Goal: Information Seeking & Learning: Learn about a topic

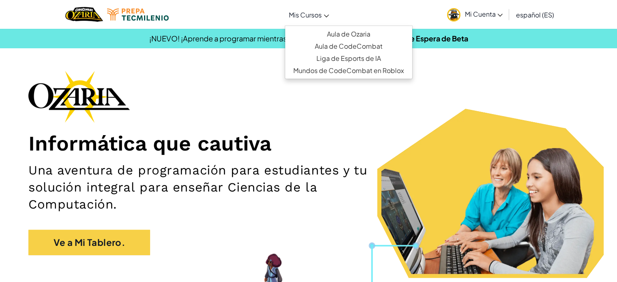
click at [308, 16] on span "Mis Cursos" at bounding box center [305, 15] width 33 height 9
click at [336, 33] on link "Aula de Ozaria" at bounding box center [348, 34] width 127 height 12
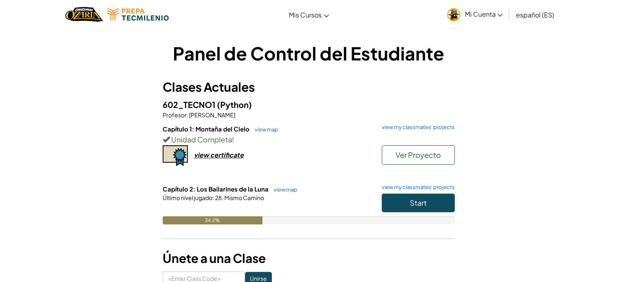
click at [415, 213] on div "Start" at bounding box center [414, 205] width 81 height 23
click at [412, 209] on button "Start" at bounding box center [418, 203] width 73 height 19
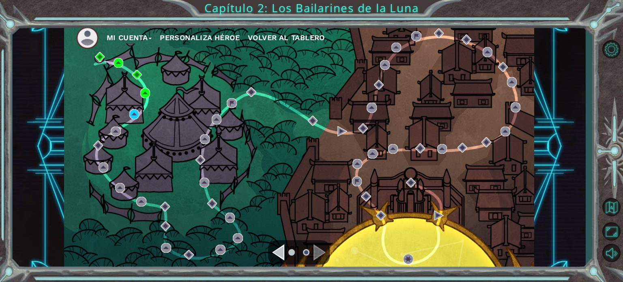
click at [320, 255] on div "Navigate to the next page" at bounding box center [320, 252] width 12 height 16
click at [134, 116] on img at bounding box center [134, 114] width 10 height 10
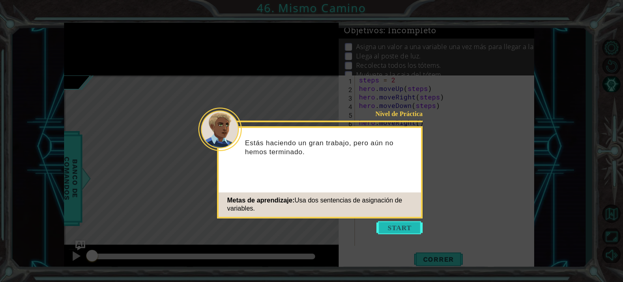
click at [410, 232] on button "Start" at bounding box center [400, 227] width 46 height 13
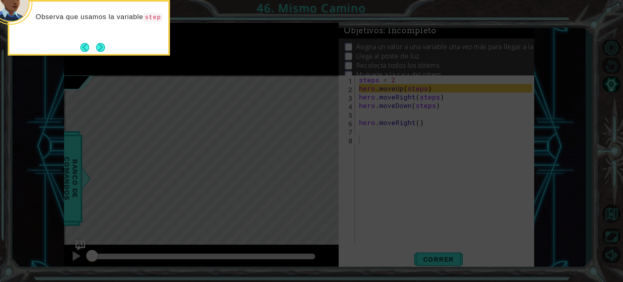
click at [109, 50] on div "Observa que usamos la variable step" at bounding box center [89, 28] width 162 height 56
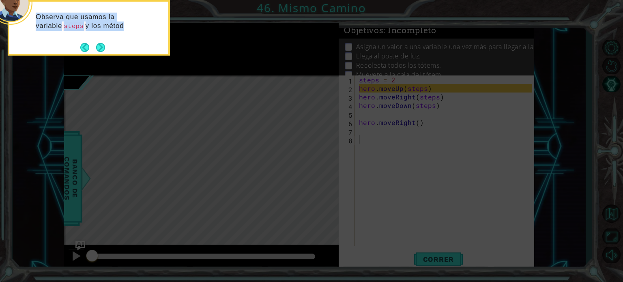
click at [109, 50] on div "Observa que usamos la variable steps y los métod" at bounding box center [89, 28] width 162 height 56
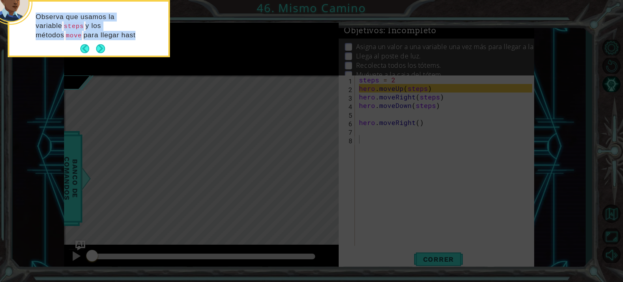
click at [107, 48] on div "Observa que usamos la variable steps y los métodos move para llegar hast" at bounding box center [88, 30] width 159 height 51
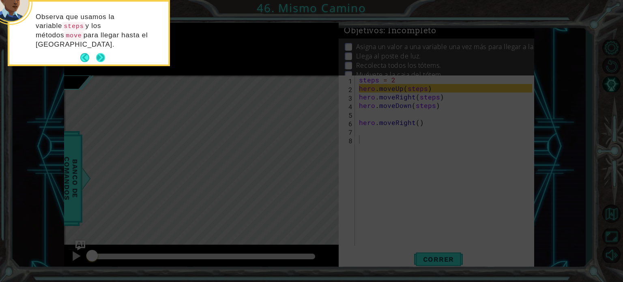
click at [102, 53] on button "Next" at bounding box center [101, 58] width 10 height 10
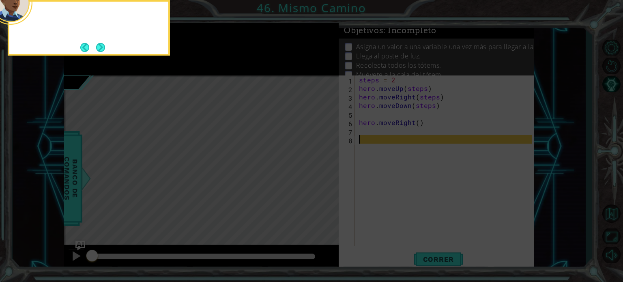
click at [102, 47] on button "Next" at bounding box center [100, 47] width 9 height 9
click at [102, 47] on button "Next" at bounding box center [100, 47] width 11 height 11
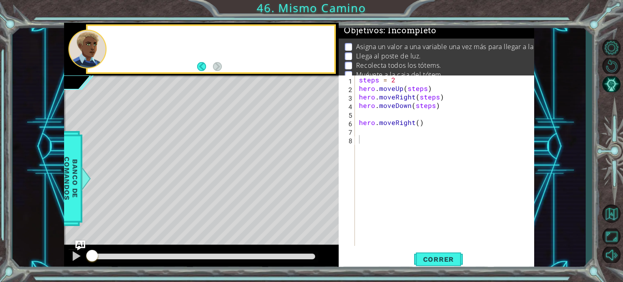
click at [102, 47] on div at bounding box center [87, 49] width 39 height 39
click at [439, 256] on span "Correr" at bounding box center [438, 259] width 47 height 8
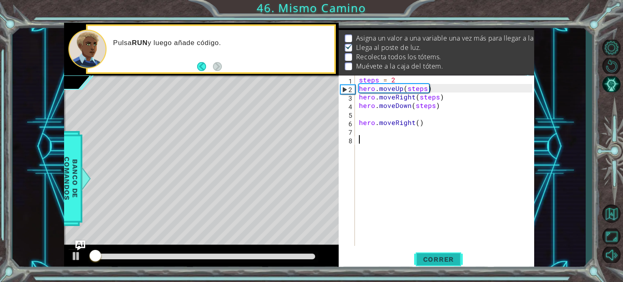
scroll to position [9, 0]
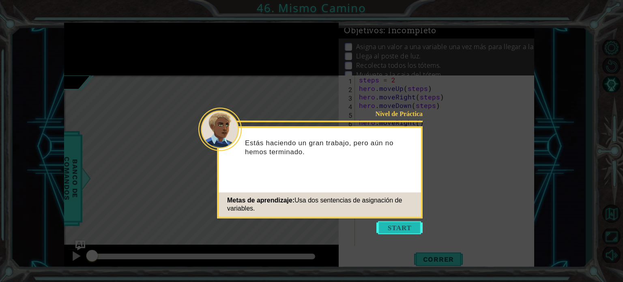
click at [395, 222] on button "Start" at bounding box center [400, 227] width 46 height 13
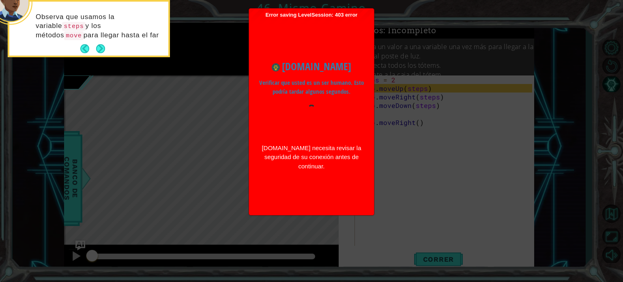
click at [106, 45] on div "Observa que usamos la variable steps y los métodos move para llegar hasta el far" at bounding box center [88, 30] width 159 height 51
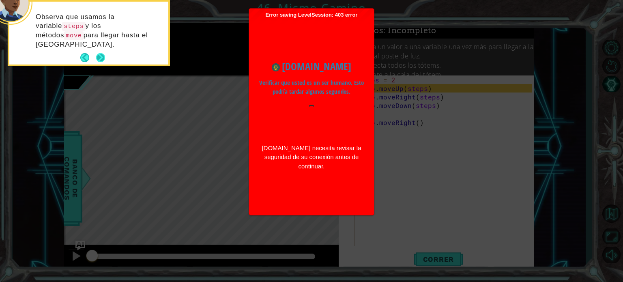
click at [96, 53] on button "Next" at bounding box center [100, 57] width 9 height 9
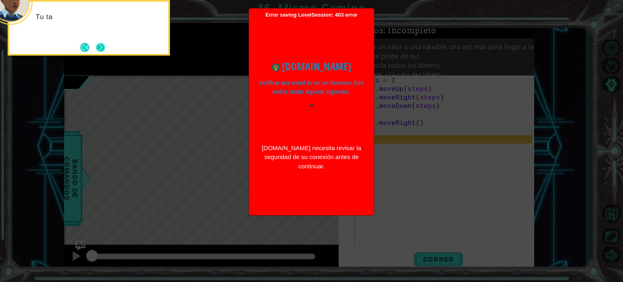
click at [96, 48] on button "Next" at bounding box center [101, 48] width 14 height 14
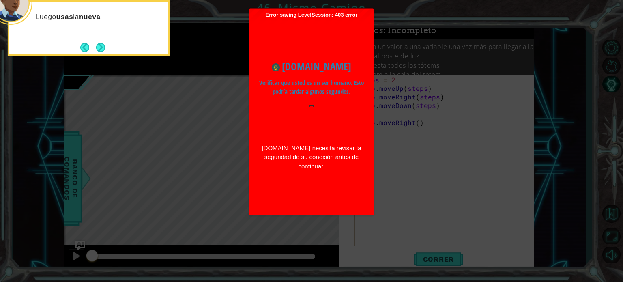
click at [96, 48] on button "Next" at bounding box center [100, 47] width 9 height 9
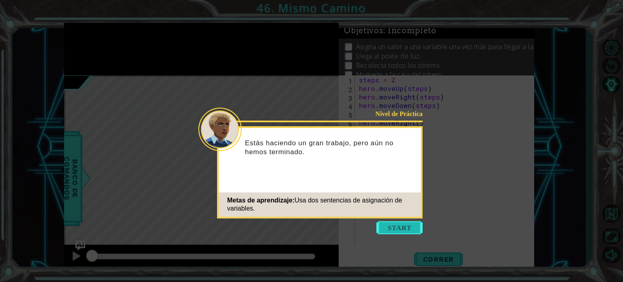
click at [405, 225] on button "Start" at bounding box center [400, 227] width 46 height 13
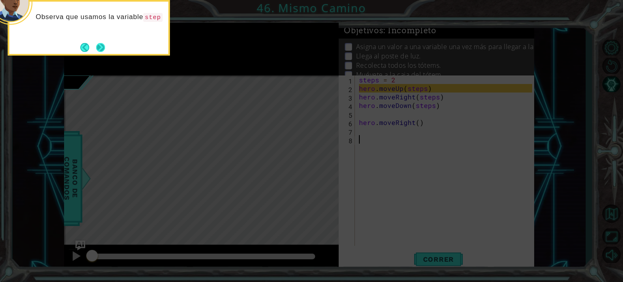
click at [99, 52] on button "Next" at bounding box center [100, 47] width 9 height 9
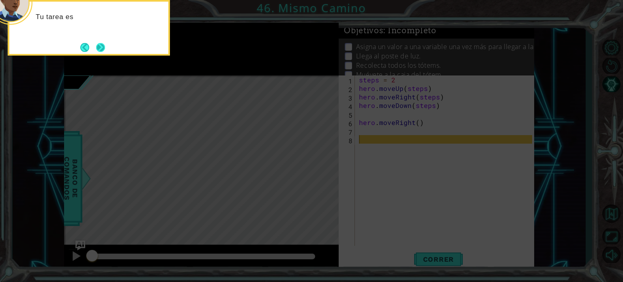
click at [101, 52] on button "Next" at bounding box center [100, 47] width 9 height 9
click at [101, 52] on button "Next" at bounding box center [101, 48] width 10 height 10
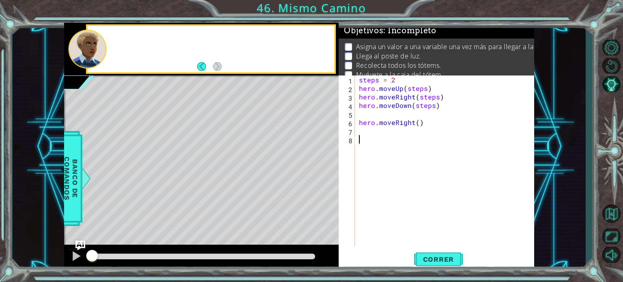
click at [101, 51] on div at bounding box center [87, 49] width 39 height 39
click at [432, 263] on span "Correr" at bounding box center [438, 259] width 47 height 8
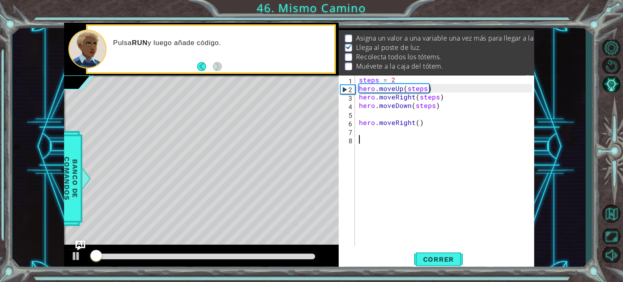
scroll to position [9, 0]
click at [363, 129] on div "steps = 2 hero . moveUp ( steps ) hero . moveRight ( steps ) hero . moveDown ( …" at bounding box center [447, 169] width 179 height 188
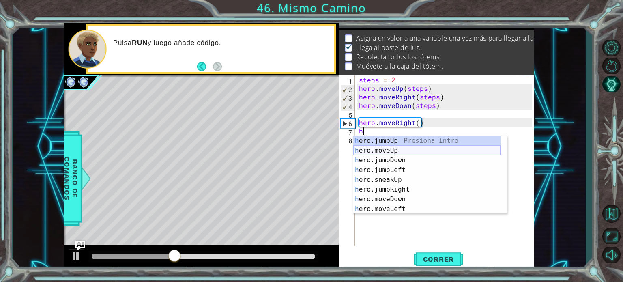
click at [368, 147] on div "h ero.jumpUp Presiona intro h ero.moveUp Presiona intro h ero.jumpDown Presiona…" at bounding box center [427, 184] width 147 height 97
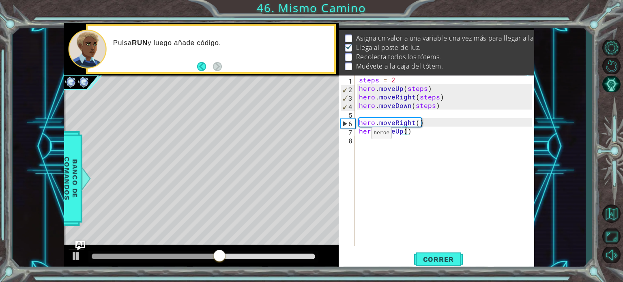
type textarea "hero.moveUp(3)"
click at [369, 138] on div "steps = 2 hero . moveUp ( steps ) hero . moveRight ( steps ) hero . moveDown ( …" at bounding box center [447, 169] width 179 height 188
type textarea "h"
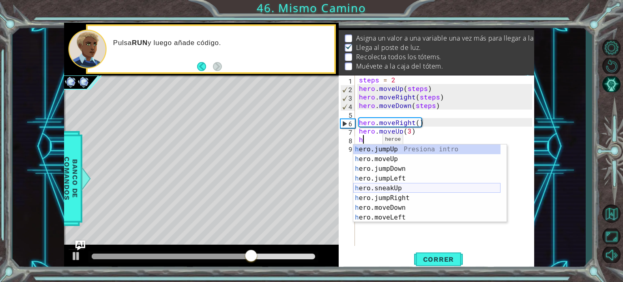
click at [383, 196] on div "h ero.jumpUp Presiona intro h ero.moveUp Presiona intro h ero.jumpDown Presiona…" at bounding box center [427, 192] width 147 height 97
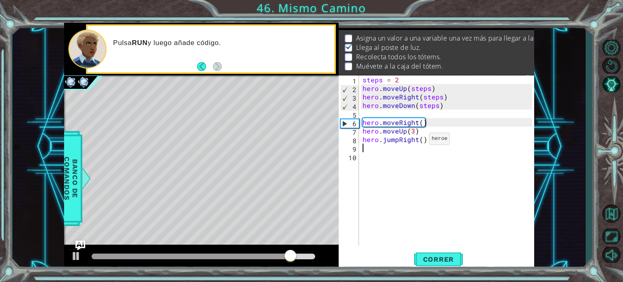
click at [419, 141] on div "steps = 2 hero . moveUp ( steps ) hero . moveRight ( steps ) hero . moveDown ( …" at bounding box center [448, 169] width 175 height 188
click at [421, 139] on div "steps = 2 hero . moveUp ( steps ) hero . moveRight ( steps ) hero . moveDown ( …" at bounding box center [448, 169] width 175 height 188
type textarea "hero.jumpRight(3)"
click at [365, 147] on div "steps = 2 hero . moveUp ( steps ) hero . moveRight ( steps ) hero . moveDown ( …" at bounding box center [448, 169] width 175 height 188
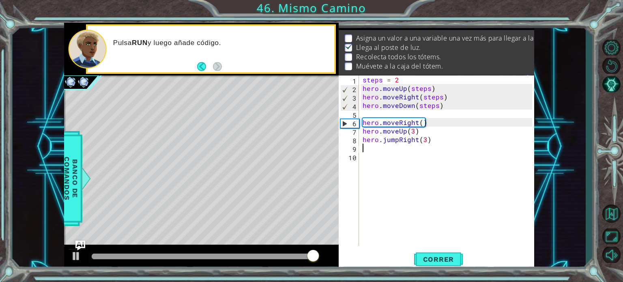
scroll to position [0, 0]
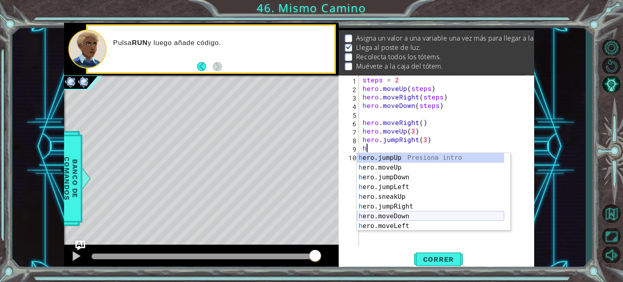
click at [399, 217] on div "h ero.jumpUp Presiona intro h ero.moveUp Presiona intro h ero.jumpDown Presiona…" at bounding box center [430, 201] width 147 height 97
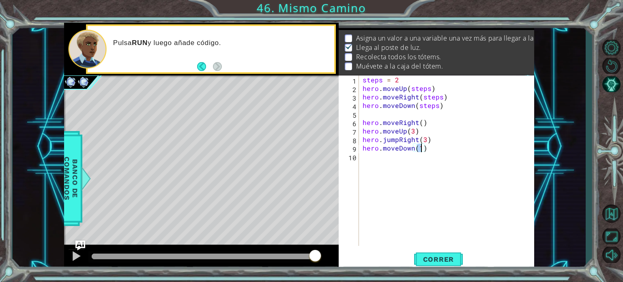
scroll to position [0, 3]
type textarea "hero.moveDown(2)"
click at [419, 261] on span "Correr" at bounding box center [438, 259] width 47 height 8
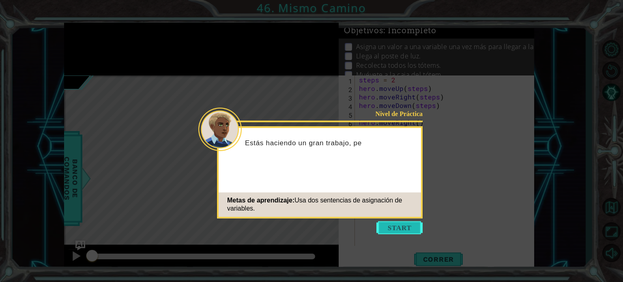
click at [396, 231] on button "Start" at bounding box center [400, 227] width 46 height 13
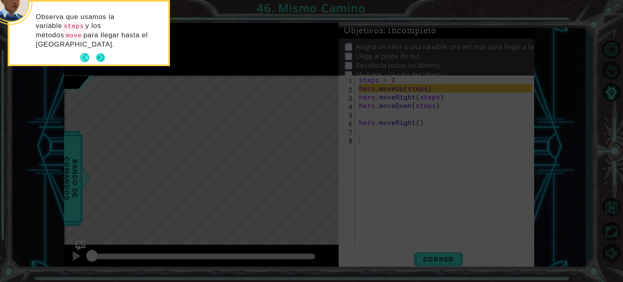
click at [103, 53] on button "Next" at bounding box center [100, 57] width 15 height 15
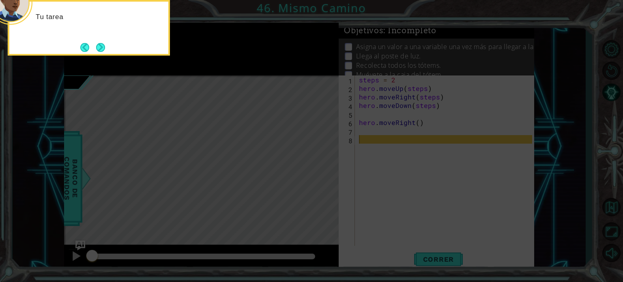
click at [103, 52] on button "Next" at bounding box center [100, 47] width 9 height 9
click at [102, 52] on button "Next" at bounding box center [101, 47] width 14 height 14
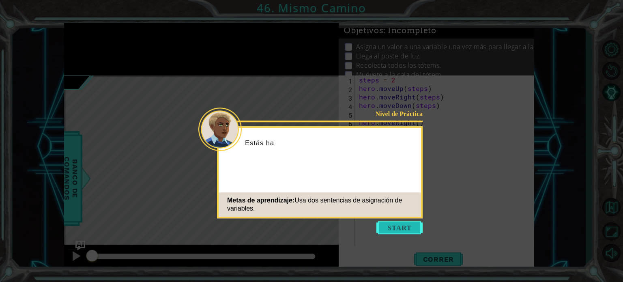
click at [412, 230] on button "Start" at bounding box center [400, 227] width 46 height 13
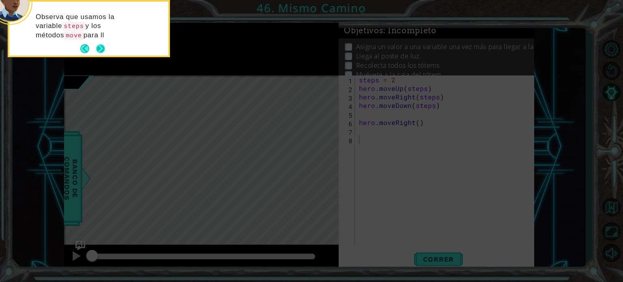
click at [100, 44] on button "Next" at bounding box center [100, 48] width 9 height 9
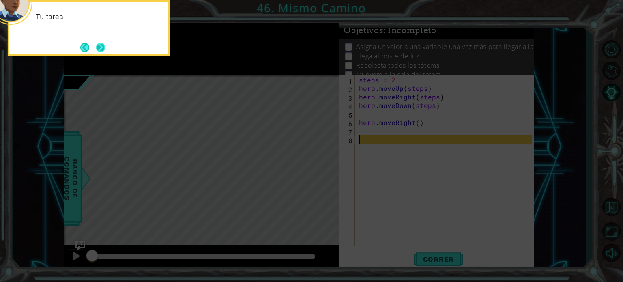
click at [103, 45] on button "Next" at bounding box center [100, 47] width 9 height 9
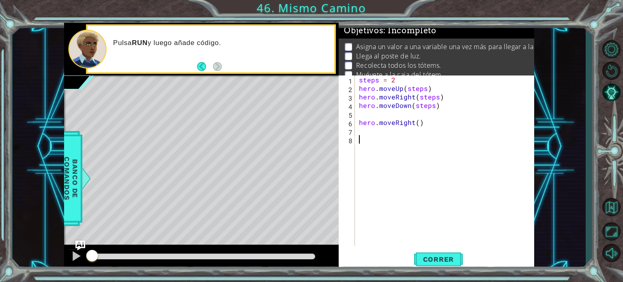
click at [372, 133] on div "steps = 2 hero . moveUp ( steps ) hero . moveRight ( steps ) hero . moveDown ( …" at bounding box center [447, 169] width 179 height 188
click at [435, 253] on button "Correr" at bounding box center [438, 259] width 49 height 19
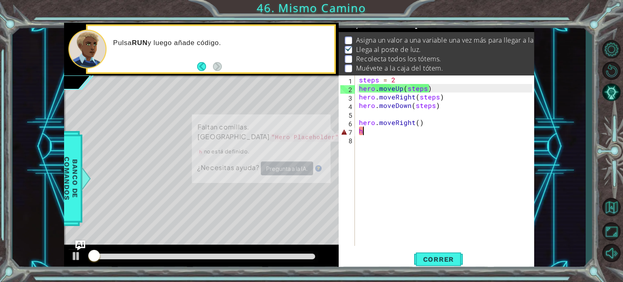
scroll to position [9, 0]
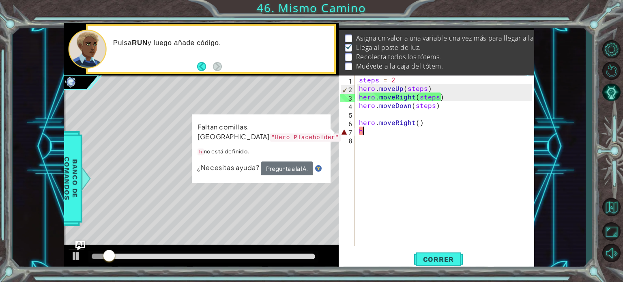
click at [364, 128] on div "steps = 2 hero . moveUp ( steps ) hero . moveRight ( steps ) hero . moveDown ( …" at bounding box center [447, 169] width 179 height 188
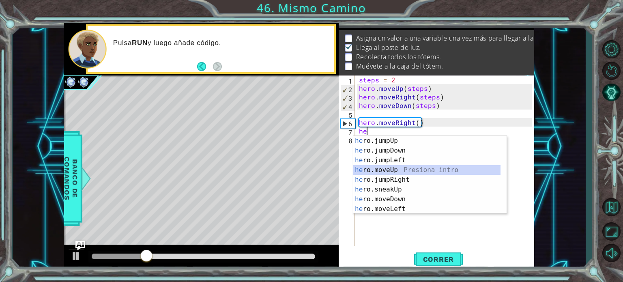
click at [392, 170] on div "he ro.jumpUp Presiona intro he ro.jumpDown Presiona intro he ro.jumpLeft Presio…" at bounding box center [427, 184] width 147 height 97
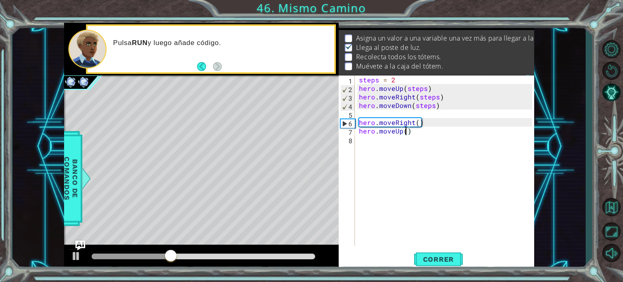
type textarea "hero.moveUp(3)"
click at [370, 137] on div "steps = 2 hero . moveUp ( steps ) hero . moveRight ( steps ) hero . moveDown ( …" at bounding box center [447, 169] width 179 height 188
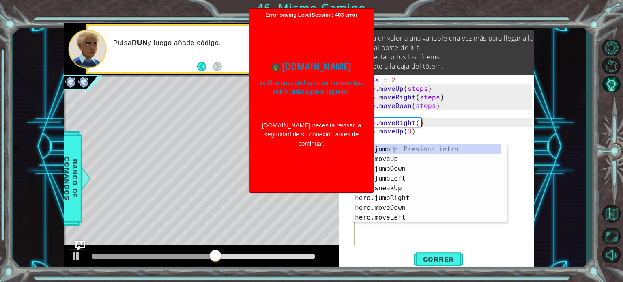
drag, startPoint x: 505, startPoint y: 170, endPoint x: 503, endPoint y: 175, distance: 5.8
click at [503, 175] on div at bounding box center [503, 182] width 8 height 77
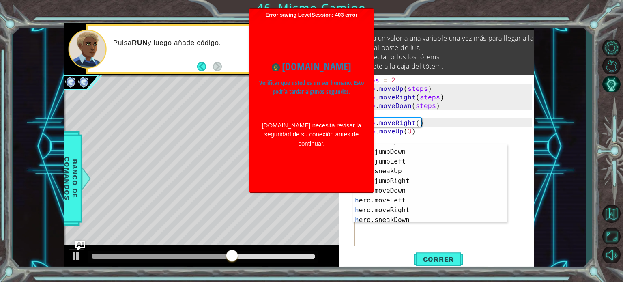
scroll to position [19, 0]
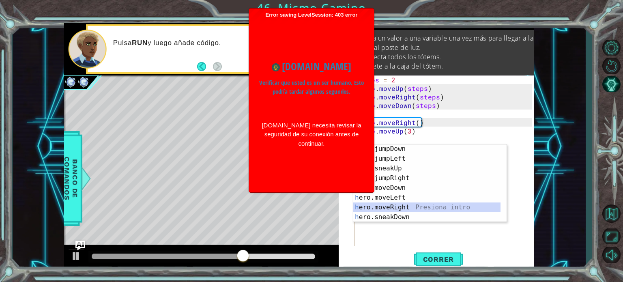
click at [407, 204] on div "h ero.jumpDown Presiona intro h ero.jumpLeft Presiona intro h ero.sneakUp Presi…" at bounding box center [427, 192] width 147 height 97
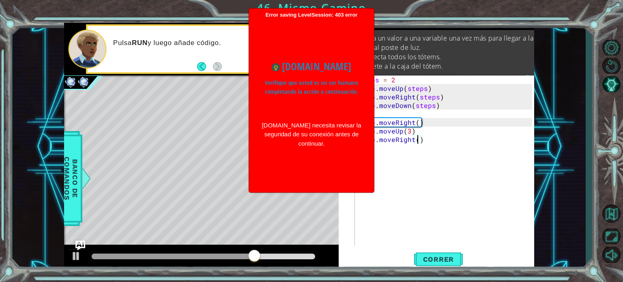
type textarea "hero.moveRight(3)"
click at [391, 146] on div "steps = 2 hero . moveUp ( steps ) hero . moveRight ( steps ) hero . moveDown ( …" at bounding box center [447, 169] width 179 height 188
click at [390, 151] on div "steps = 2 hero . moveUp ( steps ) hero . moveRight ( steps ) hero . moveDown ( …" at bounding box center [447, 169] width 179 height 188
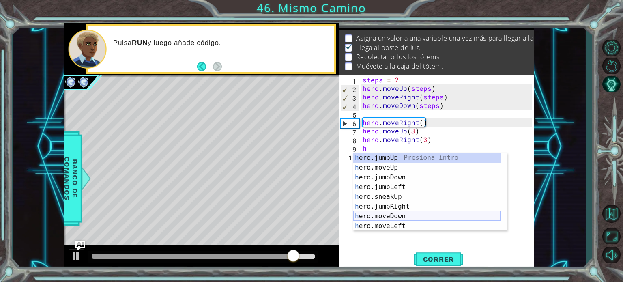
click at [395, 215] on div "h ero.jumpUp Presiona intro h ero.moveUp Presiona intro h ero.jumpDown Presiona…" at bounding box center [427, 201] width 147 height 97
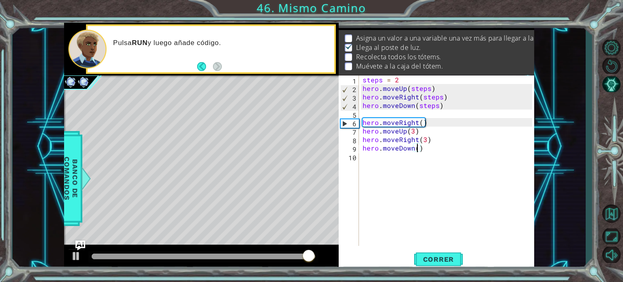
scroll to position [0, 3]
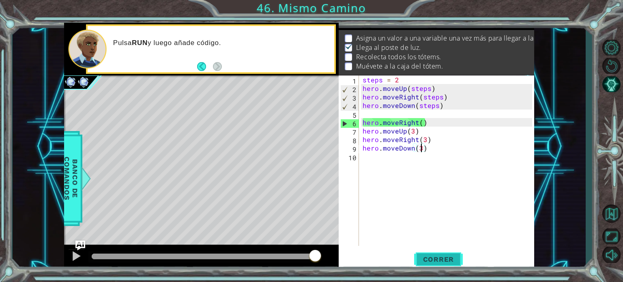
type textarea "hero.moveDown(3)"
click at [439, 258] on span "Correr" at bounding box center [438, 259] width 47 height 8
